Goal: Task Accomplishment & Management: Manage account settings

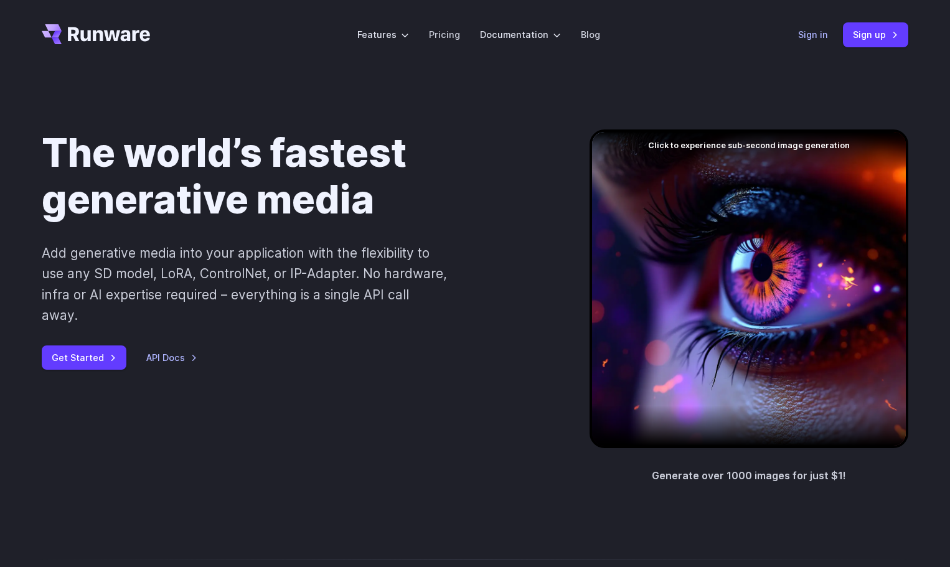
click at [810, 35] on link "Sign in" at bounding box center [813, 34] width 30 height 14
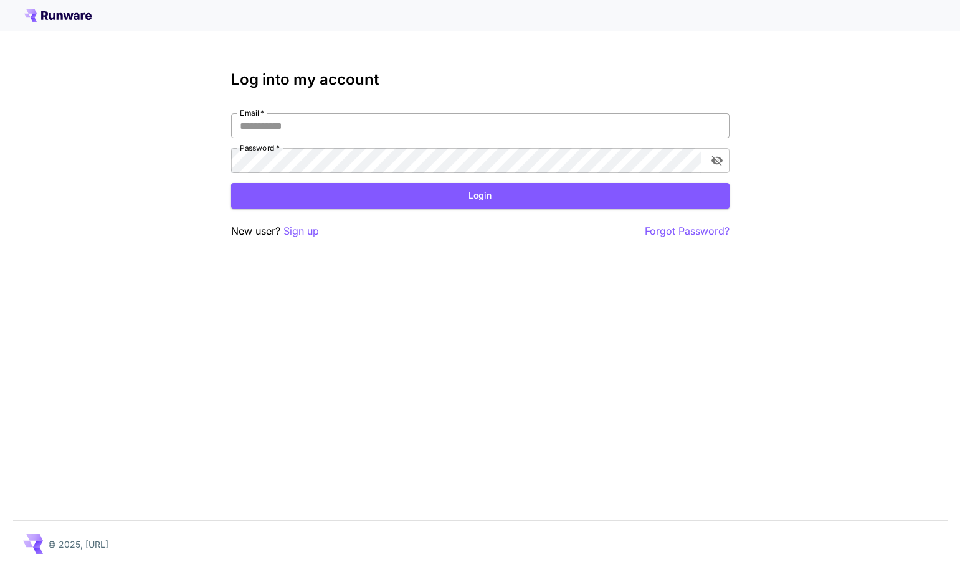
click at [511, 113] on input "Email   *" at bounding box center [480, 125] width 498 height 25
type input "**********"
click button "Login" at bounding box center [480, 196] width 498 height 26
